Goal: Transaction & Acquisition: Purchase product/service

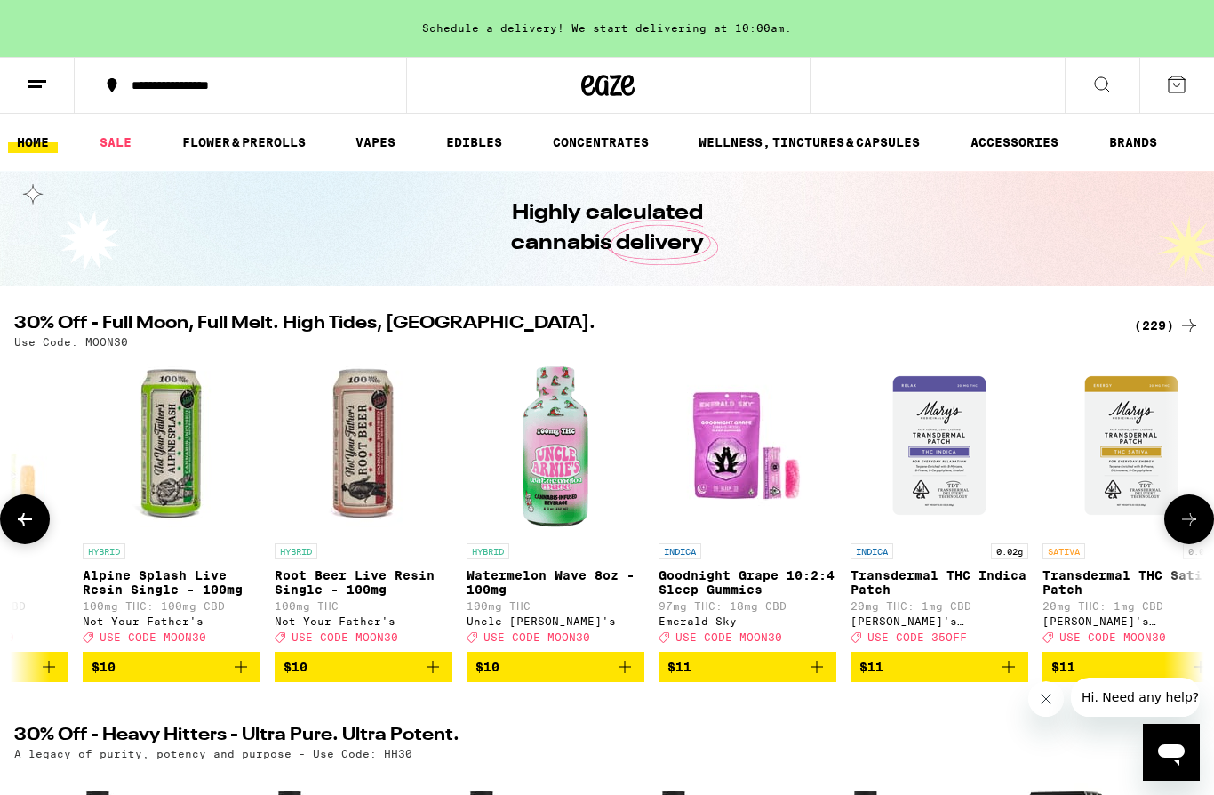
scroll to position [0, 7039]
